Goal: Information Seeking & Learning: Learn about a topic

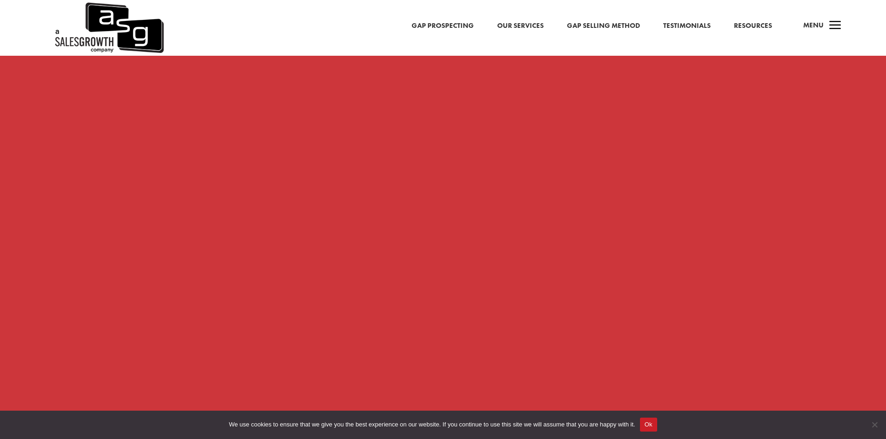
scroll to position [744, 0]
click at [648, 424] on button "Ok" at bounding box center [648, 425] width 17 height 14
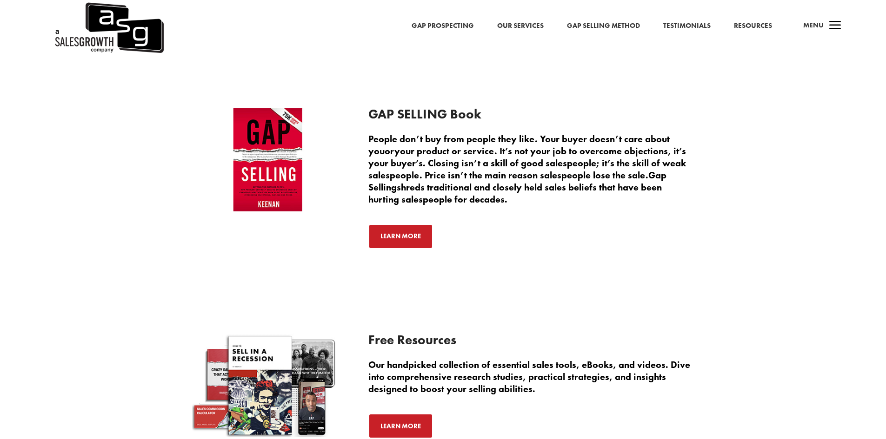
scroll to position [1907, 0]
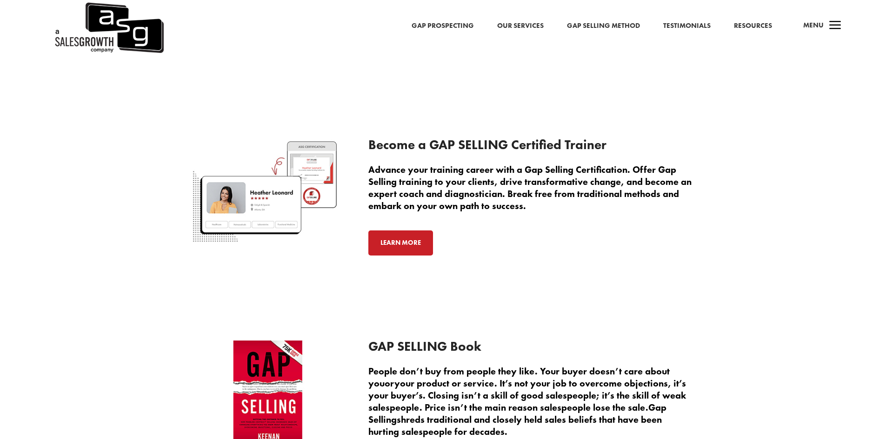
click at [415, 247] on link "Learn More" at bounding box center [400, 243] width 65 height 25
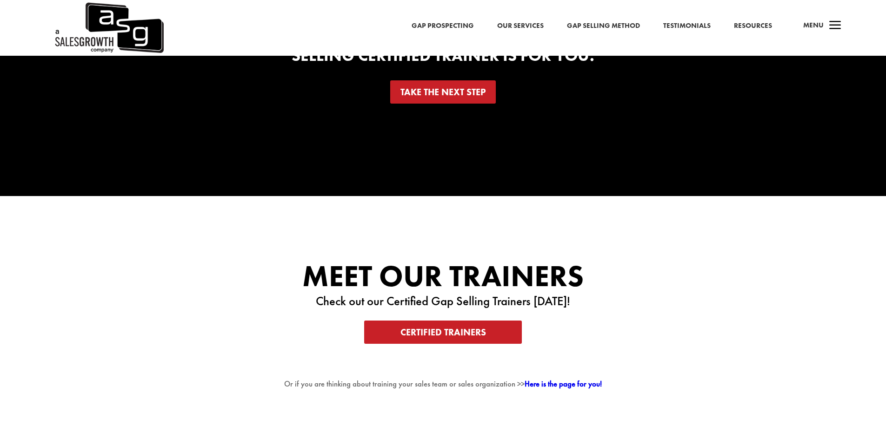
scroll to position [1767, 0]
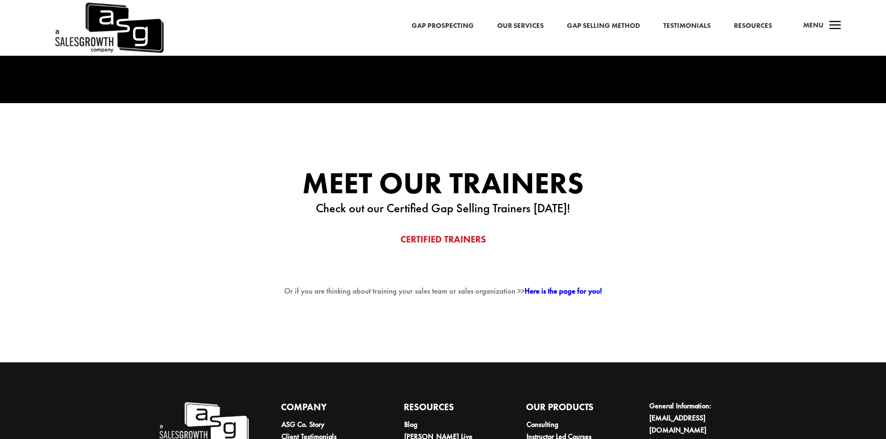
click at [461, 245] on link "Certified Trainers" at bounding box center [443, 239] width 158 height 23
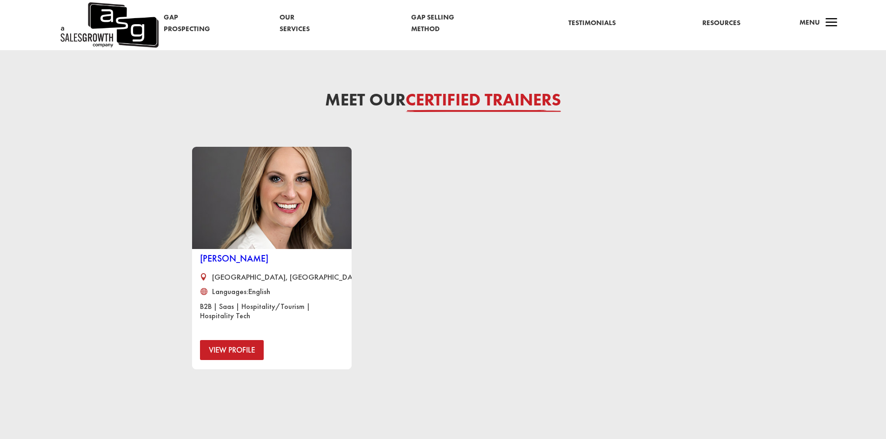
scroll to position [698, 0]
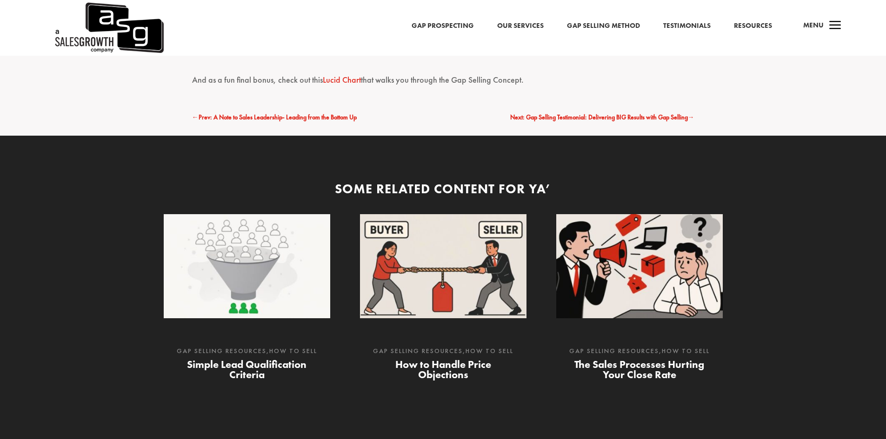
scroll to position [2139, 0]
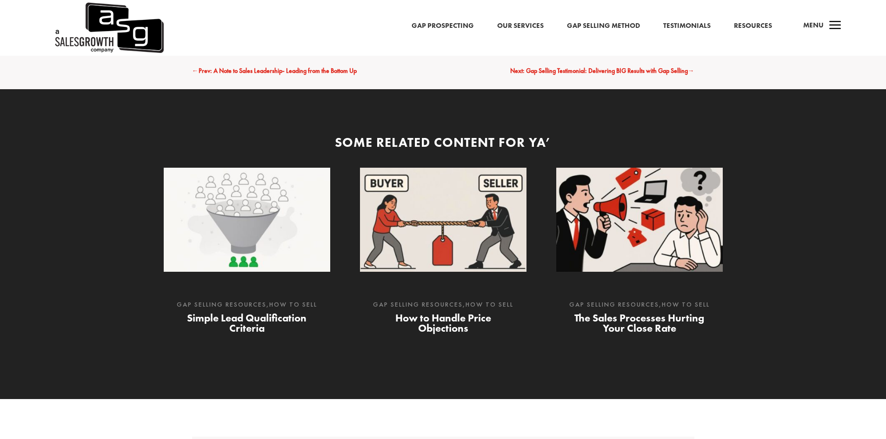
click at [442, 312] on link "How to Handle Price Objections" at bounding box center [443, 324] width 96 height 24
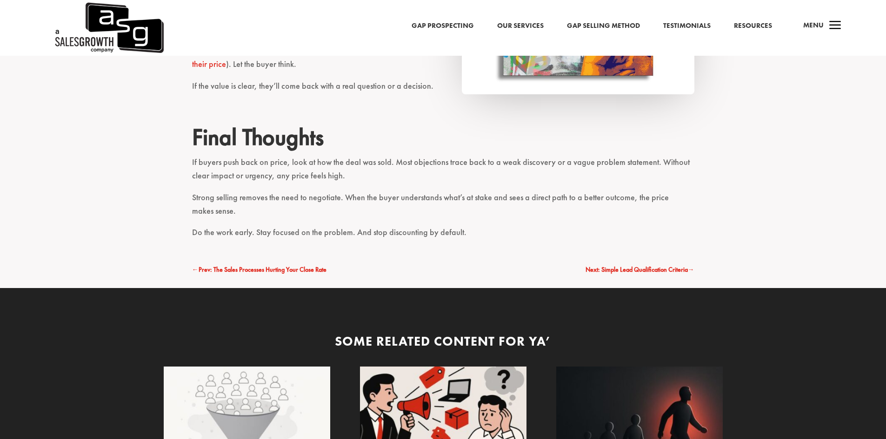
scroll to position [1721, 0]
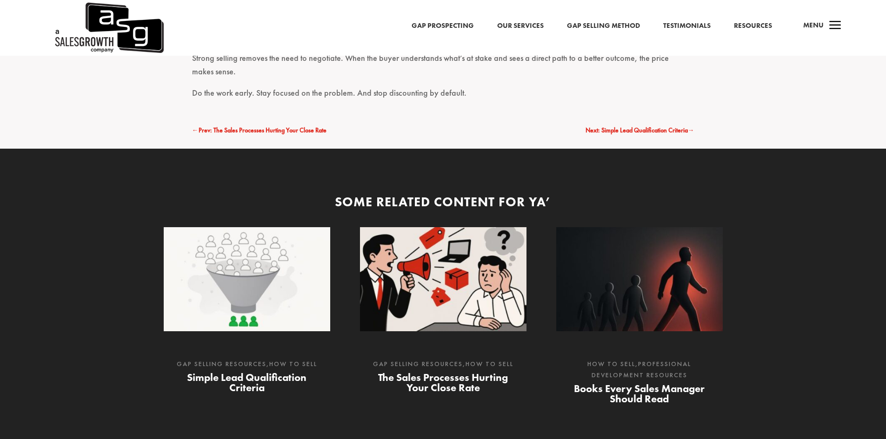
click at [264, 371] on link "Simple Lead Qualification Criteria" at bounding box center [247, 383] width 120 height 24
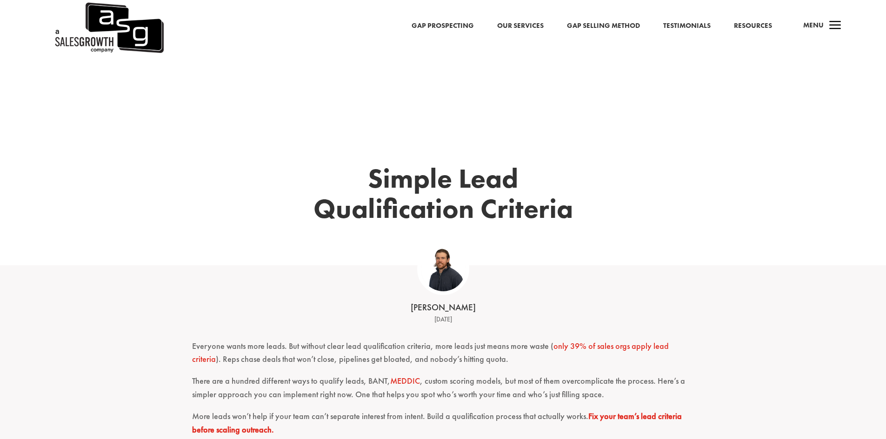
scroll to position [186, 0]
